Goal: Task Accomplishment & Management: Manage account settings

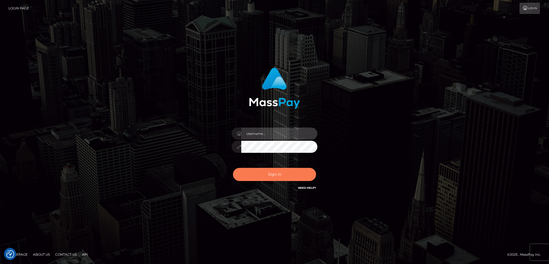
type input "[PERSON_NAME].wowcan"
click at [273, 176] on button "Sign in" at bounding box center [274, 174] width 83 height 13
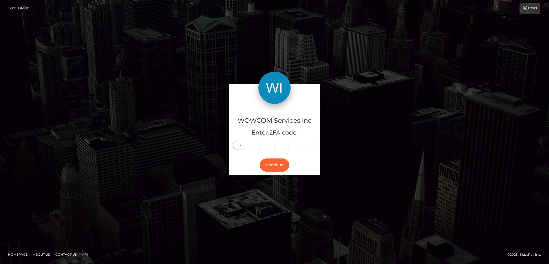
type input "2"
type input "8"
type input "3"
type input "2"
type input "4"
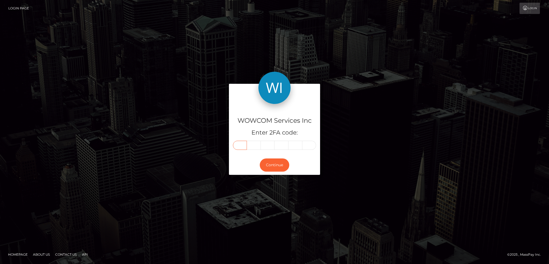
type input "2"
type input "8"
type input "3"
type input "2"
type input "4"
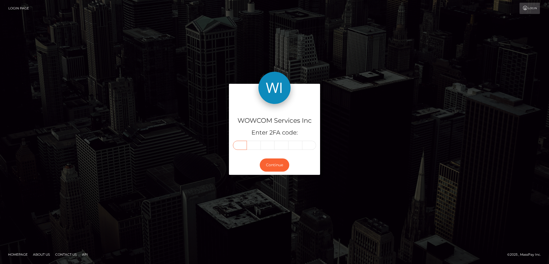
type input "2"
type input "8"
type input "3"
type input "2"
type input "4"
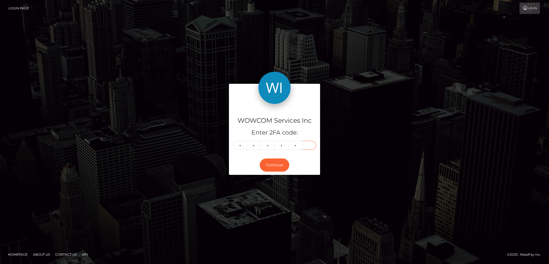
type input "6"
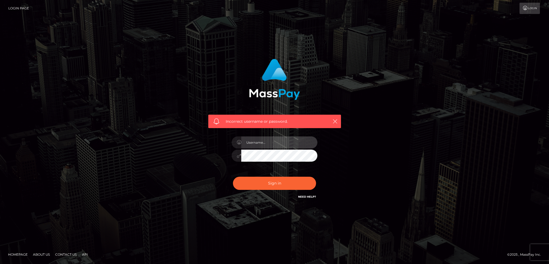
type input "[PERSON_NAME].wowcan"
click at [275, 186] on button "Sign in" at bounding box center [274, 182] width 83 height 13
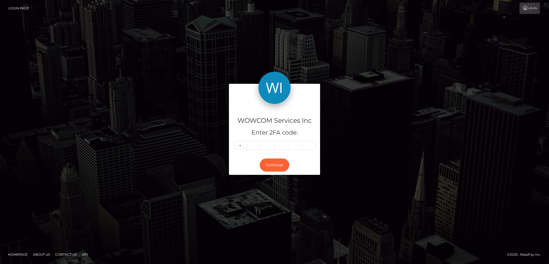
type input "7"
type input "2"
type input "9"
type input "1"
type input "3"
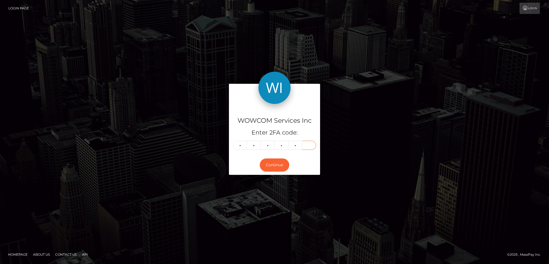
type input "0"
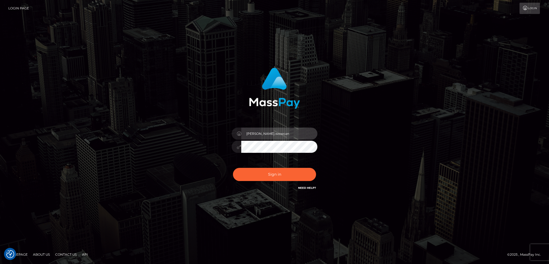
click at [274, 132] on input "elliot.wowcan" at bounding box center [279, 133] width 76 height 12
type input "elliot.rollacan"
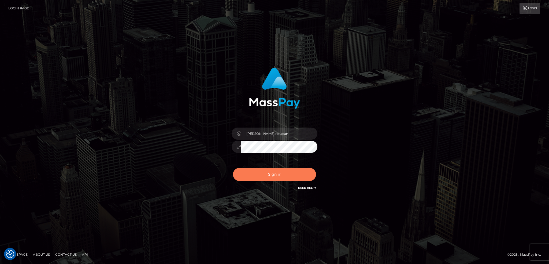
click at [274, 179] on button "Sign in" at bounding box center [274, 174] width 83 height 13
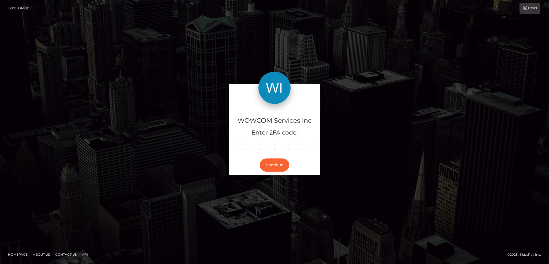
click at [241, 145] on input "text" at bounding box center [240, 145] width 14 height 9
type input "7"
type input "2"
type input "9"
type input "3"
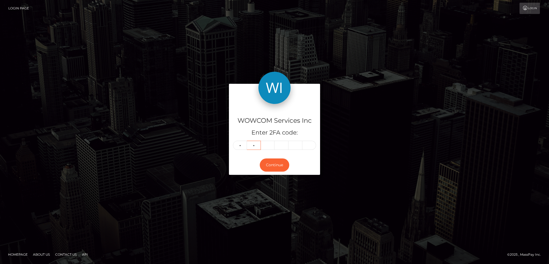
type input "2"
type input "5"
type input "4"
type input "8"
type input "7"
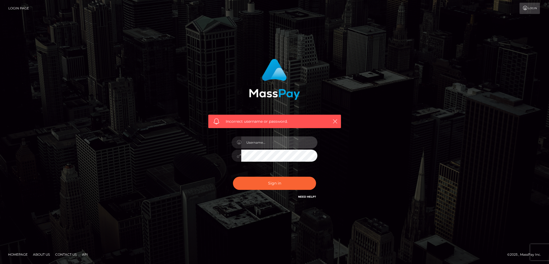
type input "elliot.rollacan"
click at [282, 139] on input "elliot.rollacan" at bounding box center [279, 142] width 76 height 12
click at [276, 184] on button "Sign in" at bounding box center [274, 182] width 83 height 13
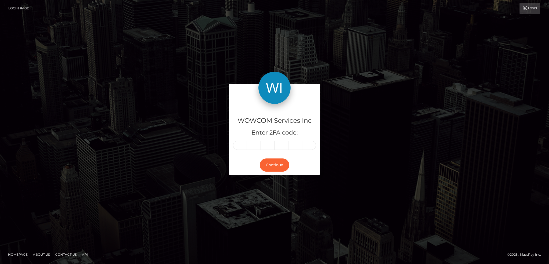
click at [242, 145] on input "text" at bounding box center [240, 145] width 14 height 9
type input "3"
type input "0"
type input "9"
type input "1"
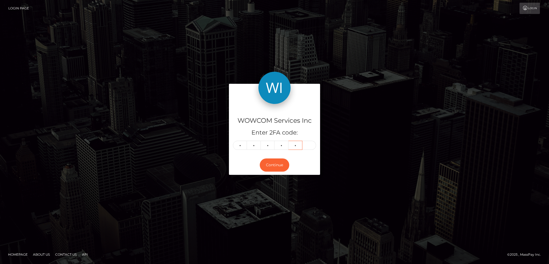
type input "7"
type input "9"
